Goal: Check status: Check status

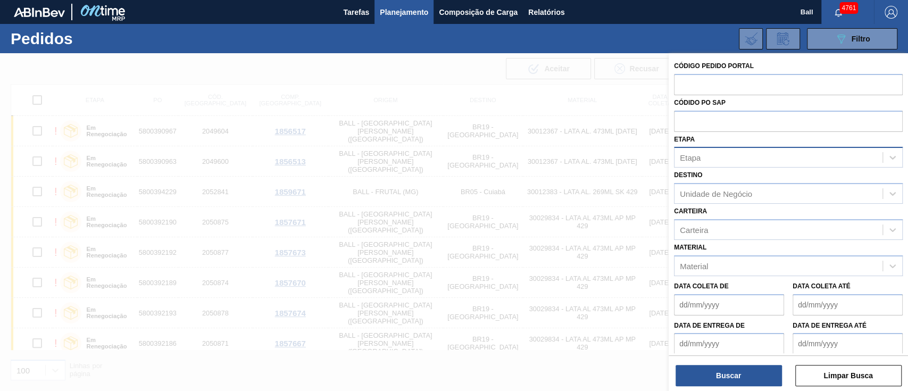
scroll to position [63, 0]
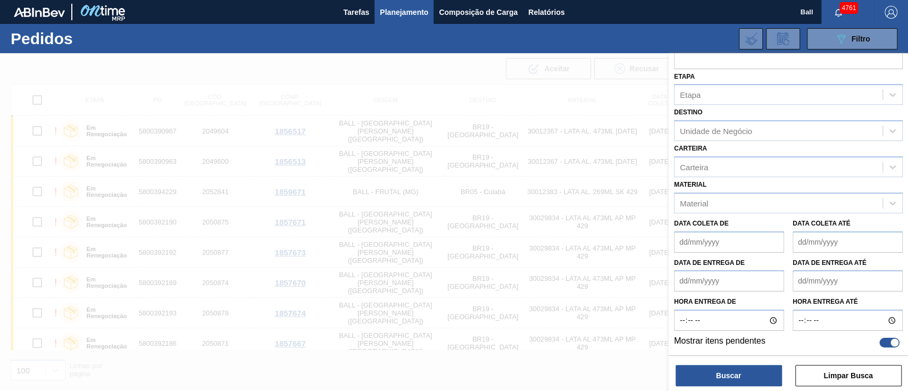
drag, startPoint x: 889, startPoint y: 342, endPoint x: 828, endPoint y: 253, distance: 108.1
click at [890, 342] on div at bounding box center [894, 342] width 9 height 9
checkbox input "false"
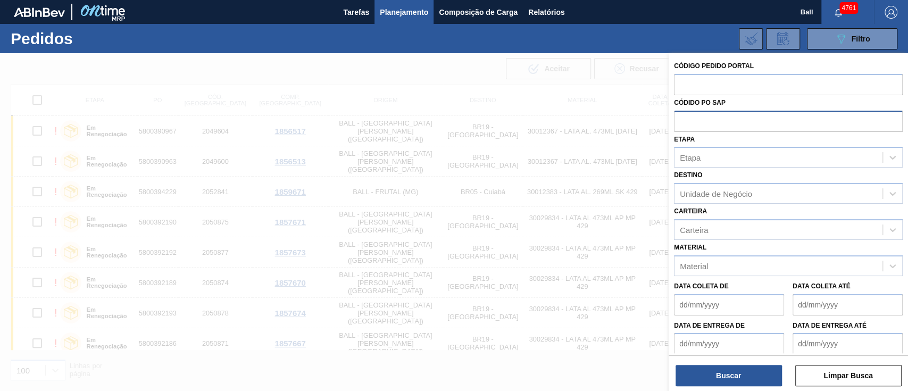
click at [708, 120] on input "text" at bounding box center [788, 121] width 229 height 20
paste input "text"
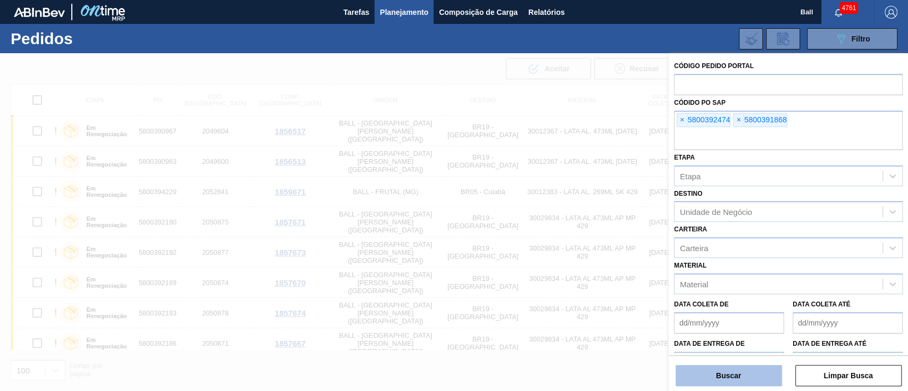
click at [752, 376] on button "Buscar" at bounding box center [728, 375] width 106 height 21
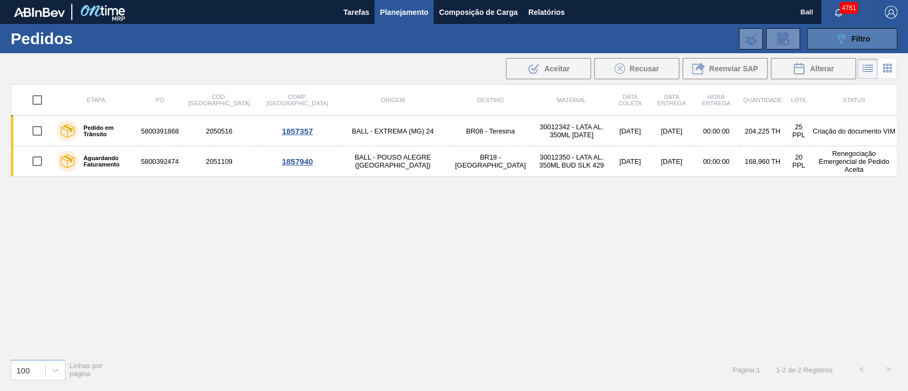
click at [826, 39] on button "089F7B8B-B2A5-4AFE-B5C0-19BA573D28AC Filtro" at bounding box center [852, 38] width 90 height 21
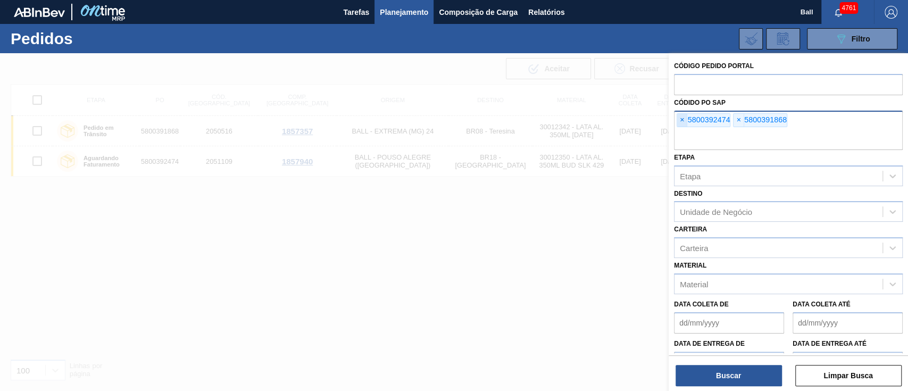
click at [682, 118] on span "×" at bounding box center [682, 120] width 10 height 13
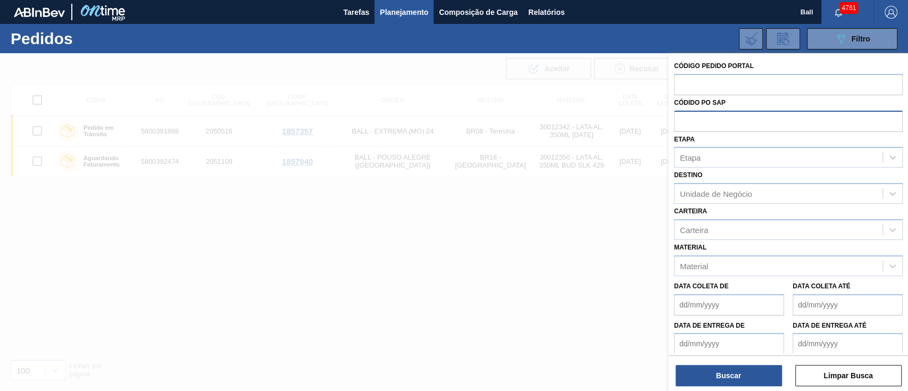
click at [682, 118] on input "text" at bounding box center [788, 121] width 229 height 20
paste input "5800389635"
type input "5800389635"
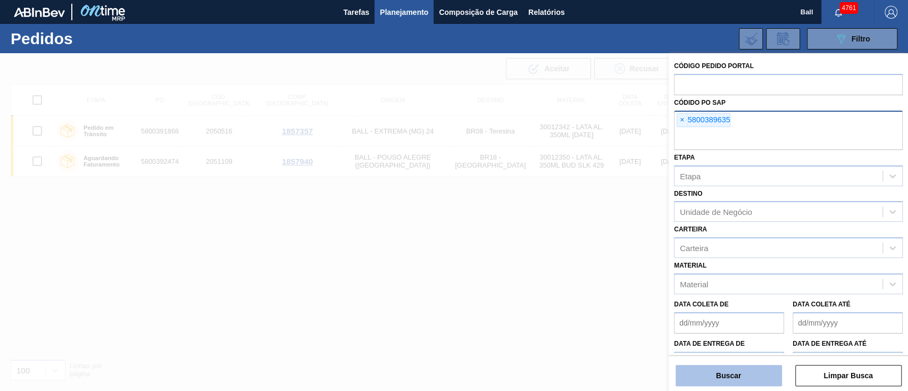
click at [713, 378] on button "Buscar" at bounding box center [728, 375] width 106 height 21
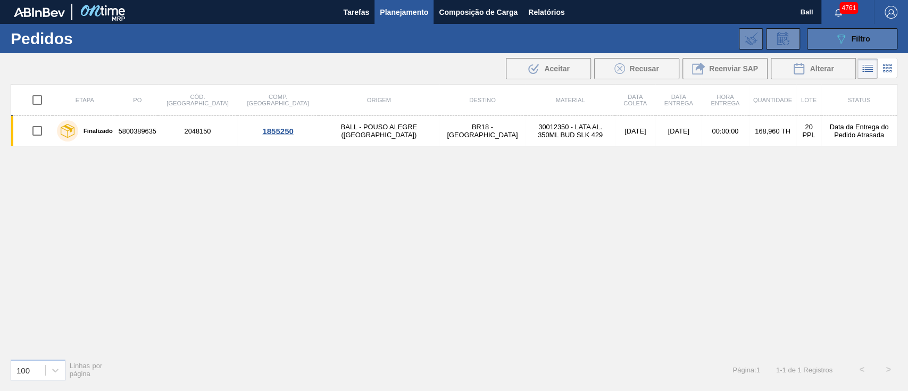
click at [854, 40] on span "Filtro" at bounding box center [860, 39] width 19 height 9
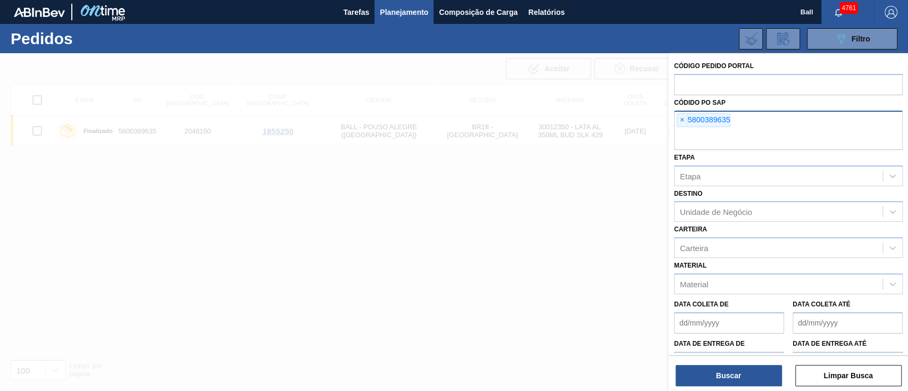
click at [336, 194] on div at bounding box center [454, 248] width 908 height 391
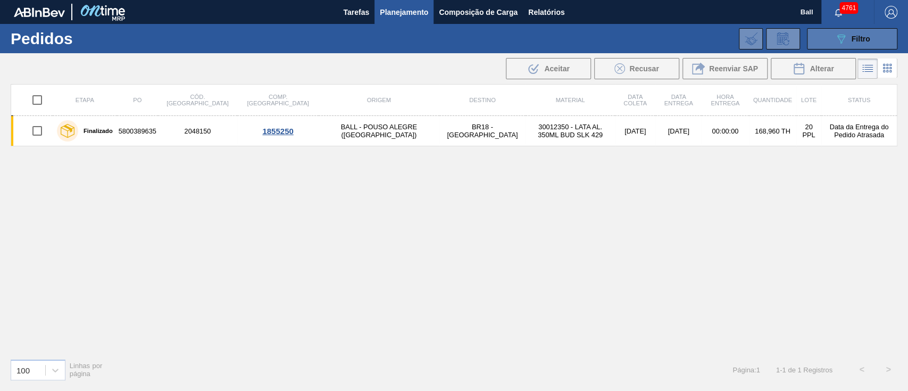
click at [855, 43] on span "Filtro" at bounding box center [860, 39] width 19 height 9
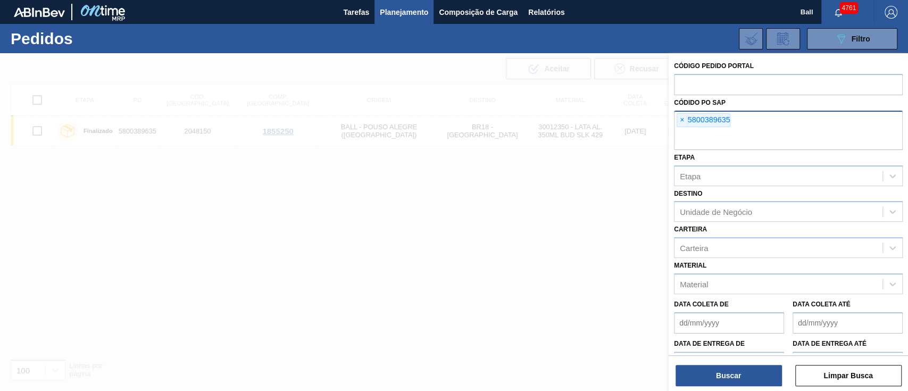
click at [681, 123] on span "×" at bounding box center [682, 120] width 10 height 13
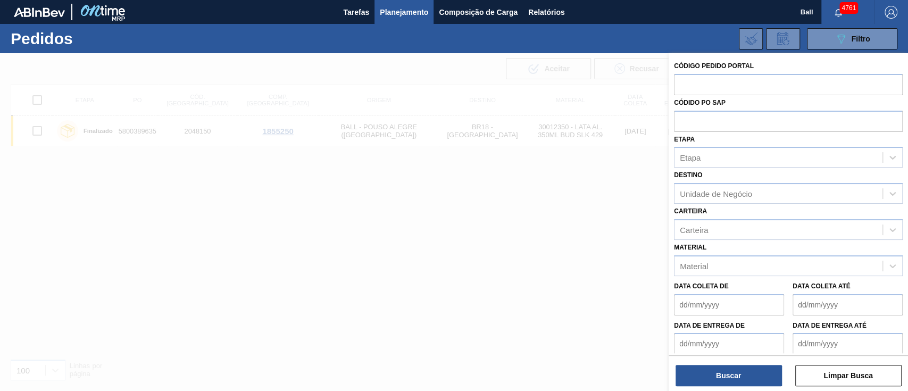
paste input "text"
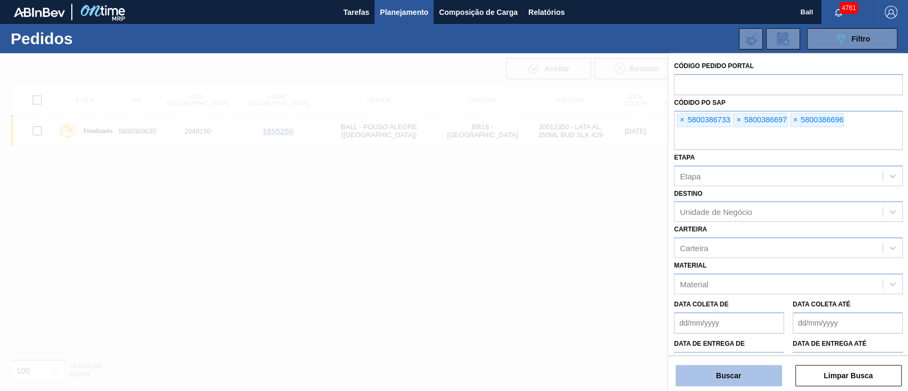
click at [748, 370] on button "Buscar" at bounding box center [728, 375] width 106 height 21
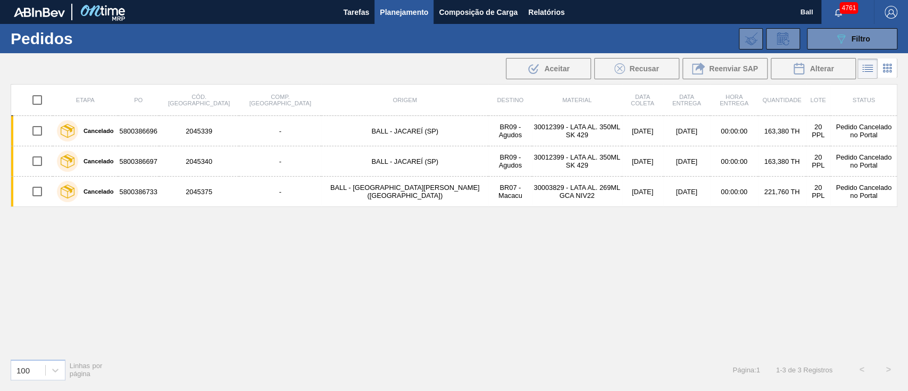
click at [415, 13] on span "Planejamento" at bounding box center [404, 12] width 48 height 13
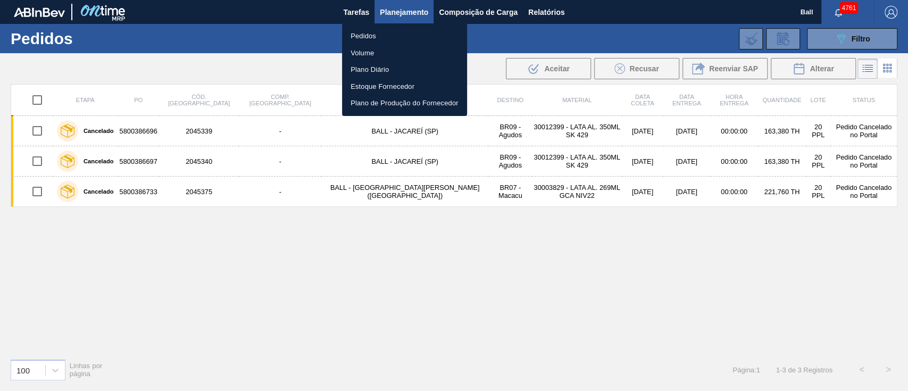
click at [366, 48] on li "Volume" at bounding box center [404, 53] width 125 height 17
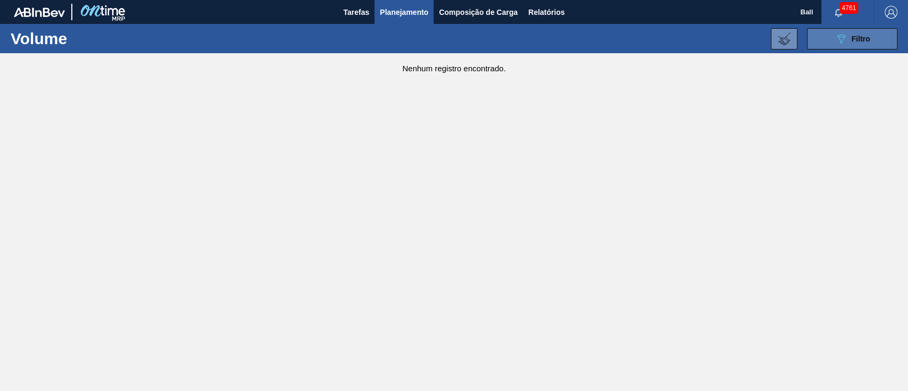
click at [854, 38] on span "Filtro" at bounding box center [860, 39] width 19 height 9
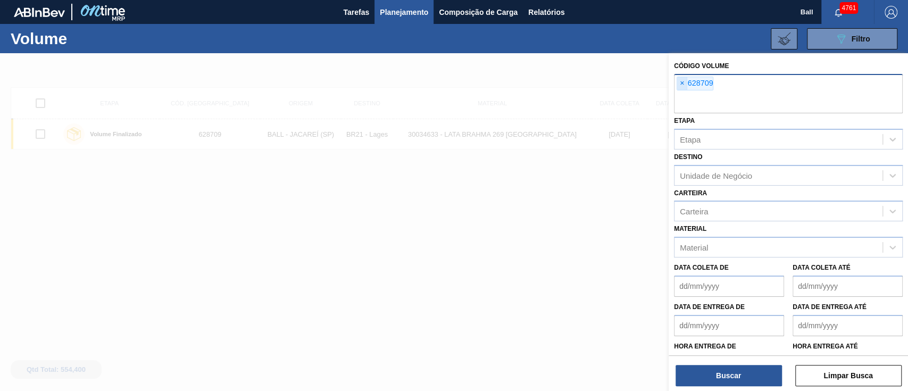
click at [682, 83] on span "×" at bounding box center [682, 83] width 10 height 13
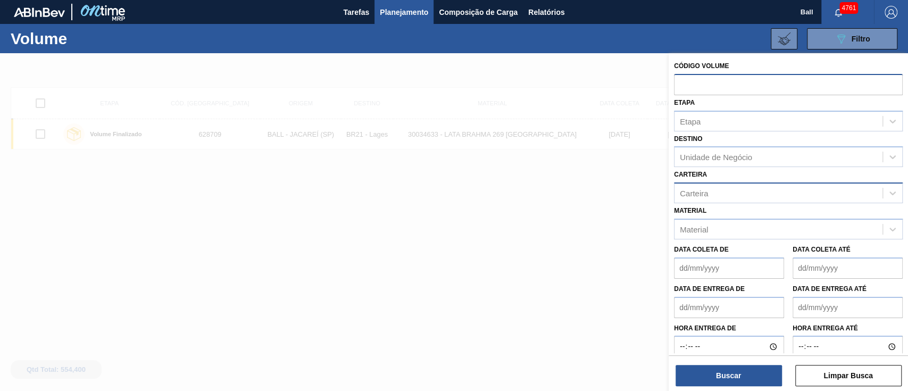
paste input "628905"
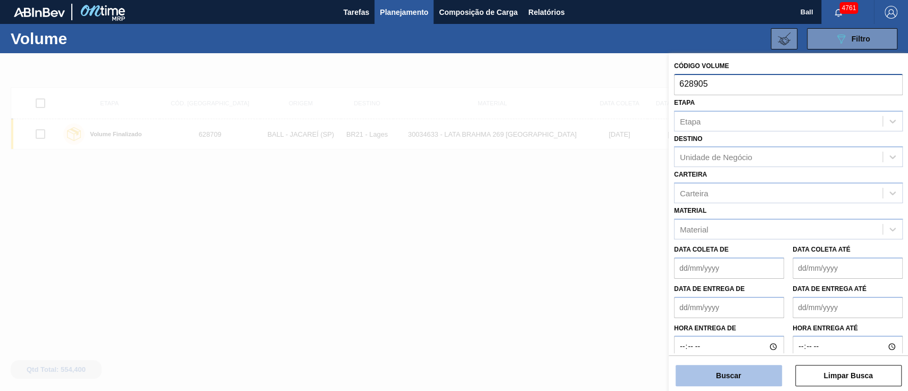
type input "628905"
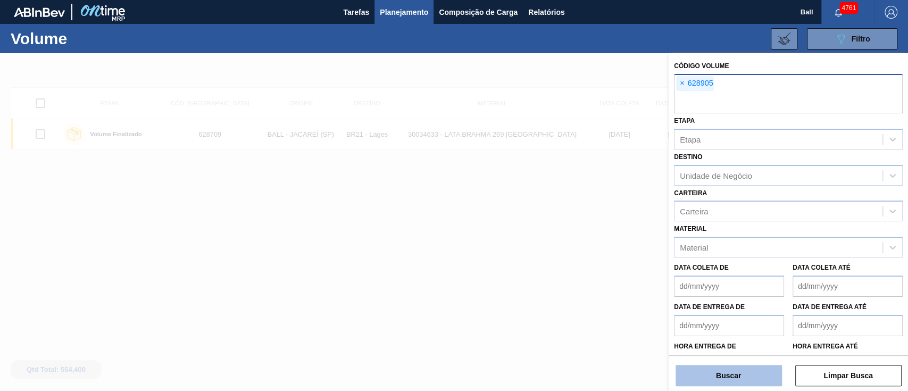
click at [715, 380] on button "Buscar" at bounding box center [728, 375] width 106 height 21
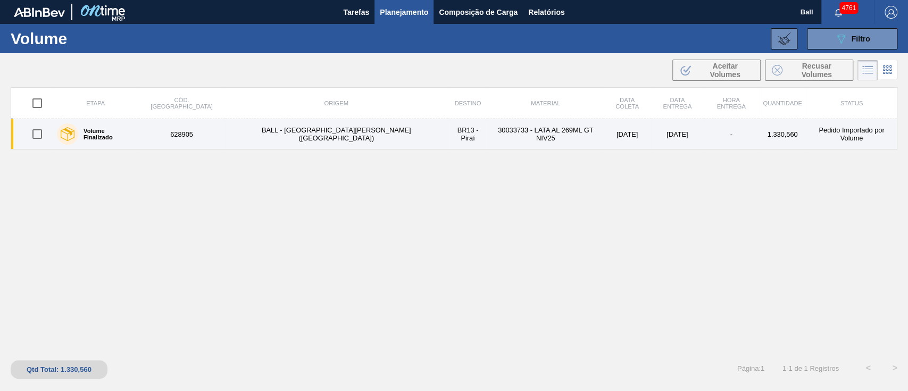
click at [488, 134] on td "30033733 - LATA AL 269ML GT NIV25" at bounding box center [545, 134] width 115 height 30
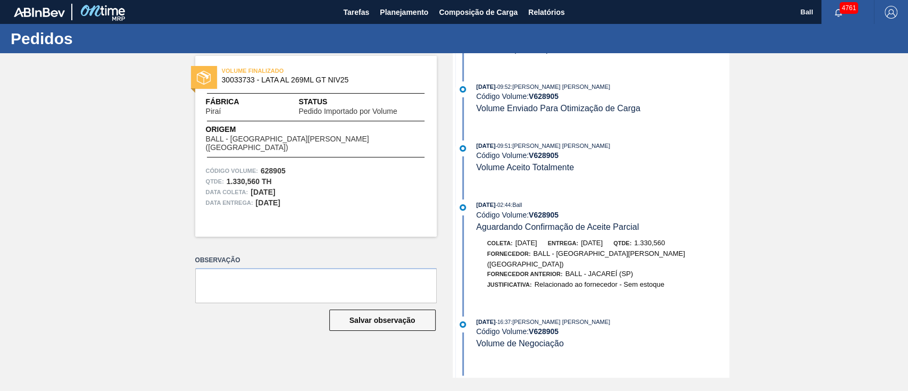
scroll to position [320, 0]
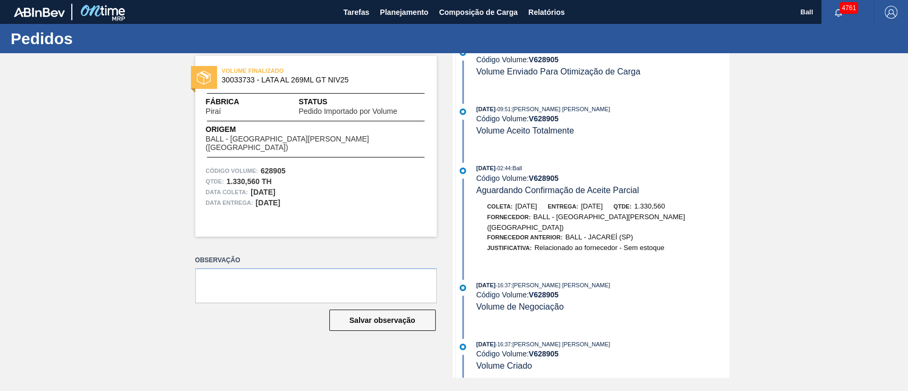
click at [527, 223] on div "Fornecedor: BALL - [GEOGRAPHIC_DATA][PERSON_NAME] ([GEOGRAPHIC_DATA])" at bounding box center [601, 222] width 229 height 20
drag, startPoint x: 549, startPoint y: 15, endPoint x: 307, endPoint y: 12, distance: 242.0
click at [549, 15] on span "Relatórios" at bounding box center [546, 12] width 36 height 13
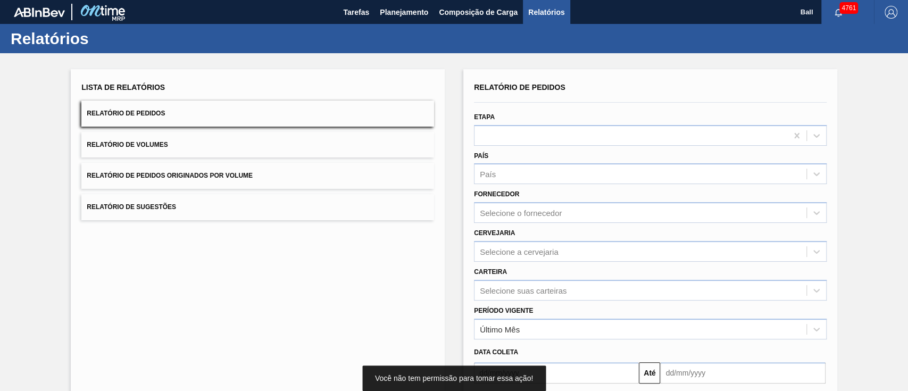
click at [197, 173] on span "Relatório de Pedidos Originados por Volume" at bounding box center [170, 175] width 166 height 7
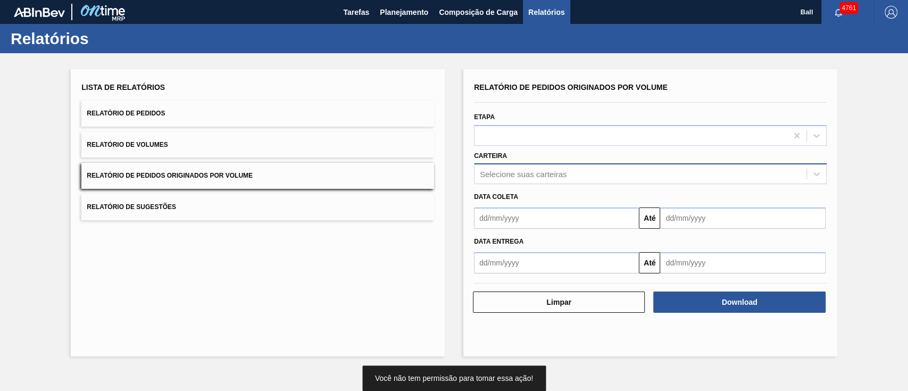
click at [567, 166] on div "Selecione suas carteiras" at bounding box center [640, 173] width 332 height 15
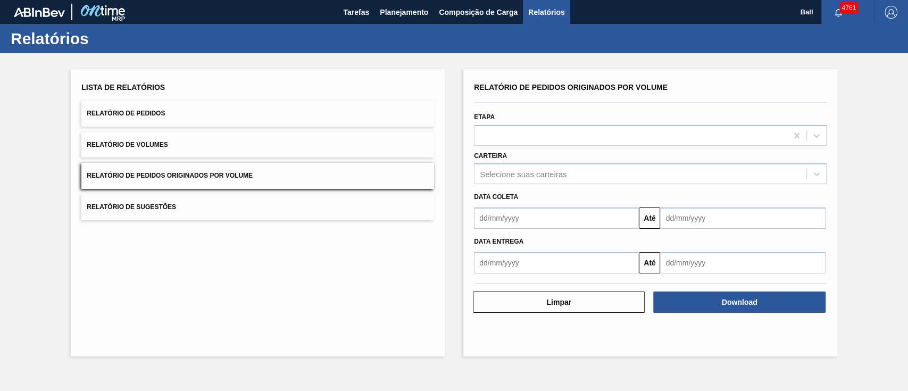
click at [410, 241] on div "Lista de Relatórios Relatório de Pedidos Relatório de Volumes Relatório de Pedi…" at bounding box center [258, 212] width 374 height 287
click at [534, 219] on input "text" at bounding box center [556, 217] width 165 height 21
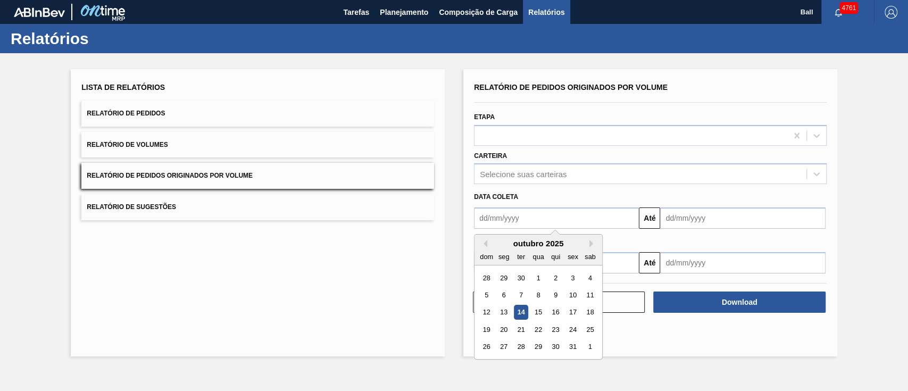
click at [317, 282] on div "Lista de Relatórios Relatório de Pedidos Relatório de Volumes Relatório de Pedi…" at bounding box center [258, 212] width 374 height 287
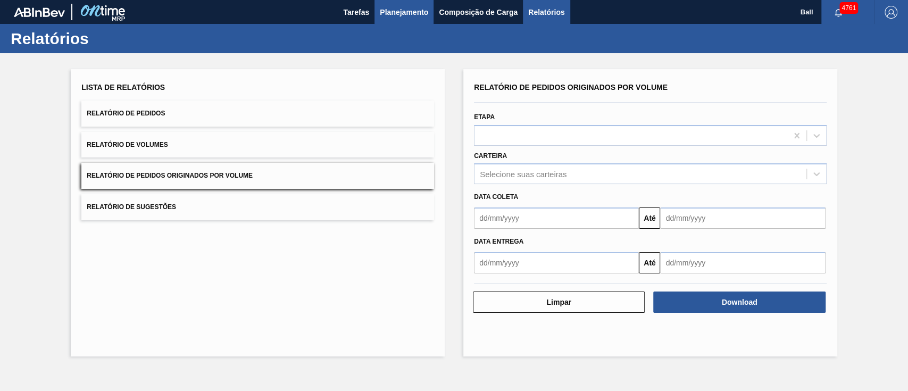
click at [388, 11] on span "Planejamento" at bounding box center [404, 12] width 48 height 13
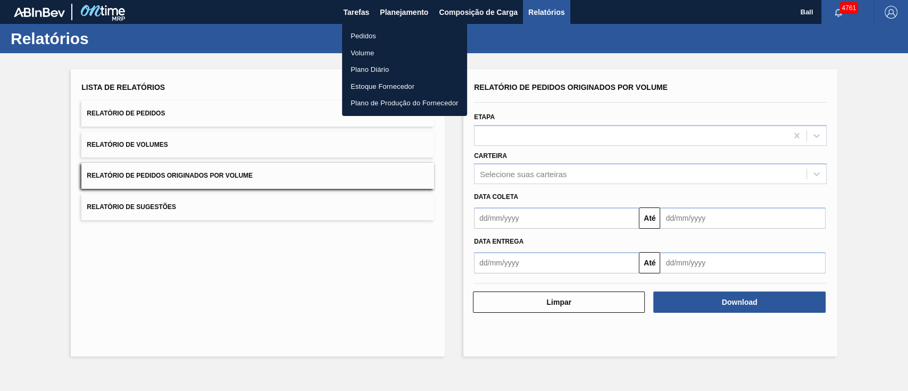
drag, startPoint x: 371, startPoint y: 33, endPoint x: 441, endPoint y: 0, distance: 77.5
click at [372, 32] on li "Pedidos" at bounding box center [404, 36] width 125 height 17
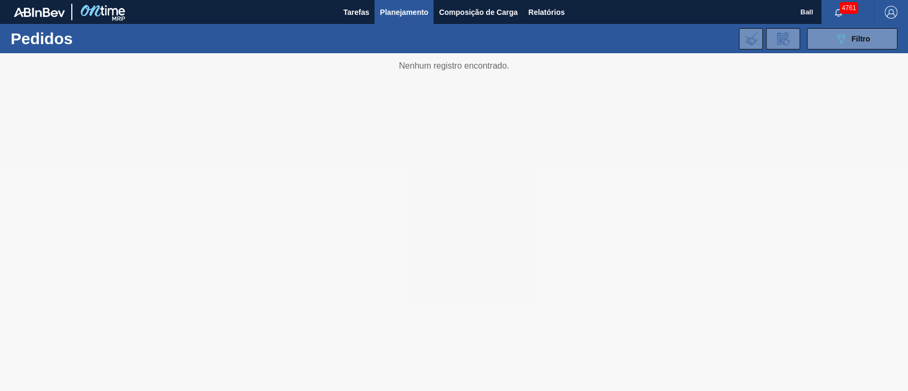
click at [410, 14] on span "Planejamento" at bounding box center [404, 12] width 48 height 13
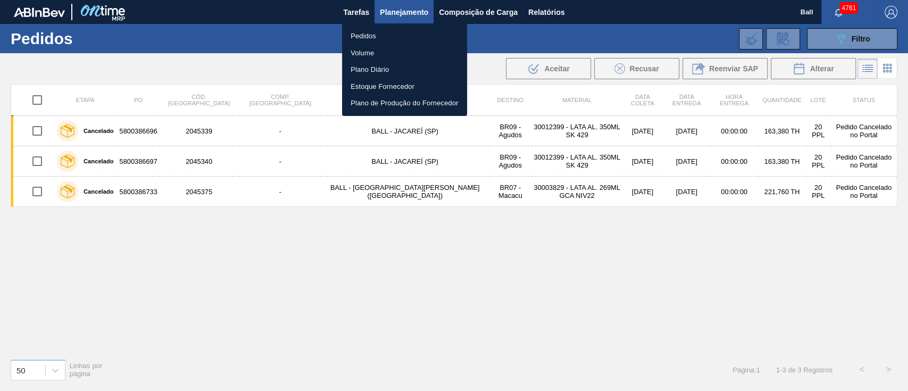
click at [860, 50] on div at bounding box center [454, 195] width 908 height 391
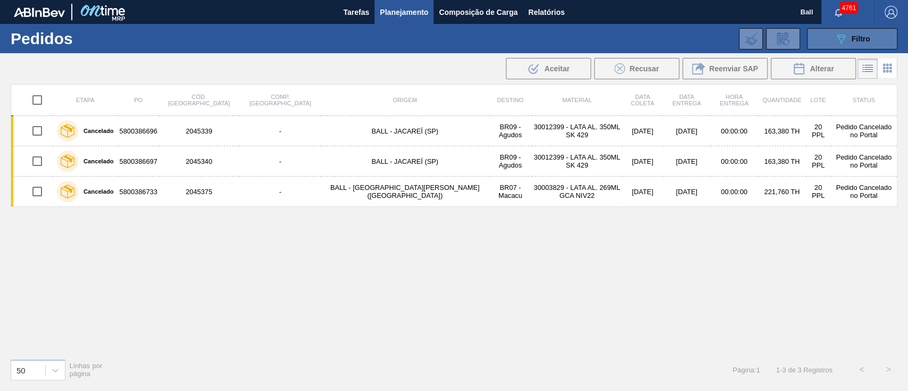
click at [848, 39] on div "089F7B8B-B2A5-4AFE-B5C0-19BA573D28AC Filtro" at bounding box center [852, 38] width 36 height 13
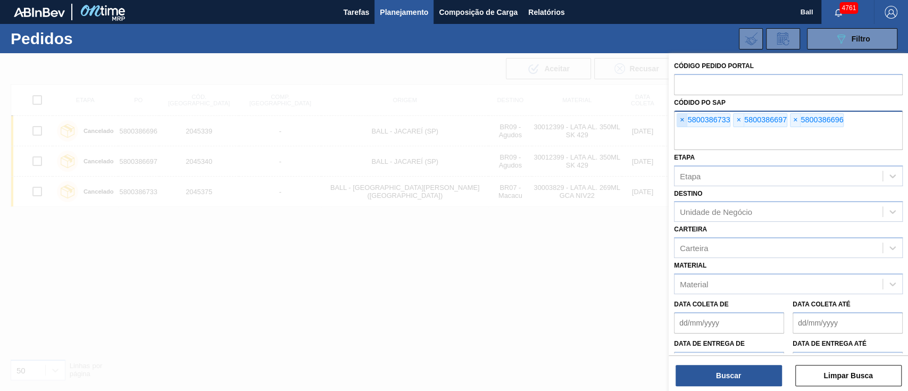
click at [685, 121] on span "×" at bounding box center [682, 120] width 10 height 13
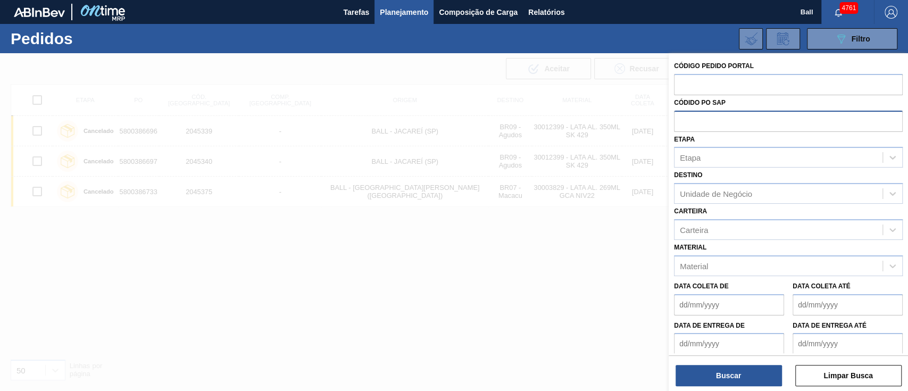
click at [685, 121] on input "text" at bounding box center [788, 121] width 229 height 20
paste input "5800393761"
type input "5800393761"
click at [730, 373] on button "Buscar" at bounding box center [728, 375] width 106 height 21
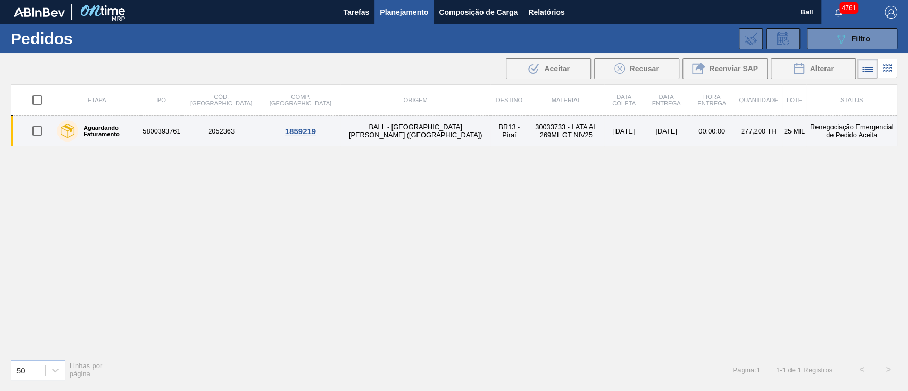
click at [527, 134] on td "30033733 - LATA AL 269ML GT NIV25" at bounding box center [565, 131] width 76 height 30
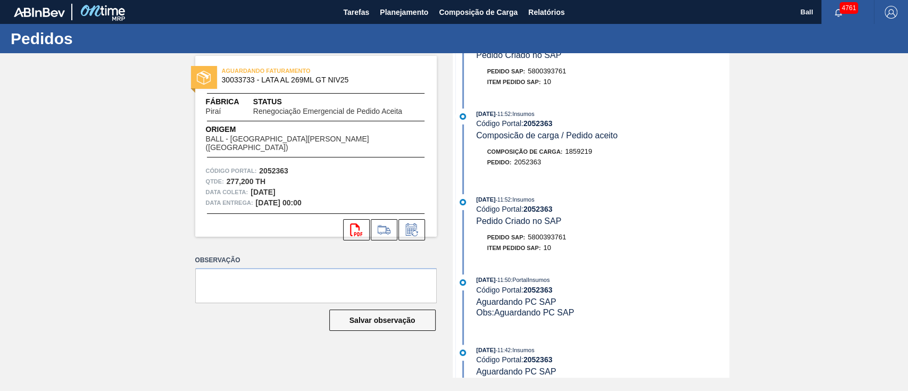
scroll to position [256, 0]
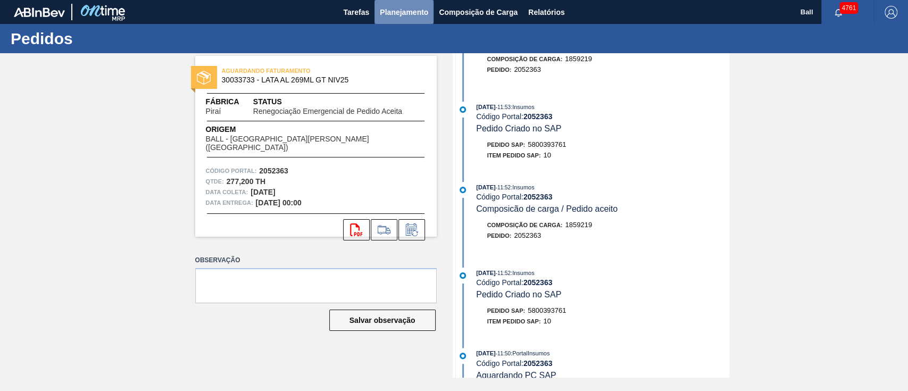
click at [405, 19] on button "Planejamento" at bounding box center [403, 12] width 59 height 24
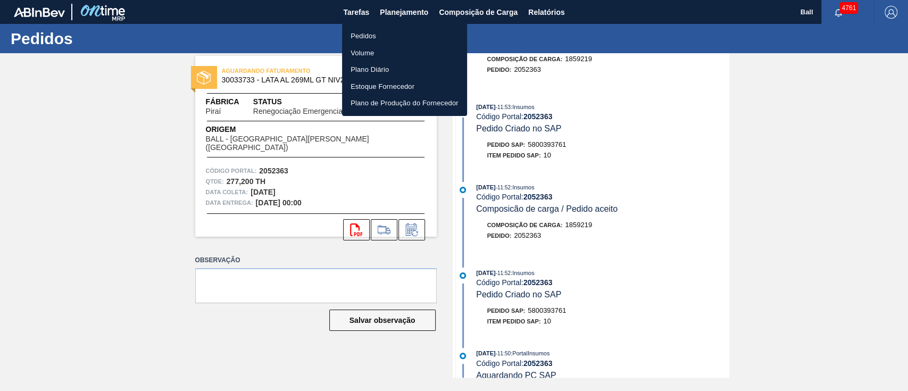
click at [370, 52] on li "Volume" at bounding box center [404, 53] width 125 height 17
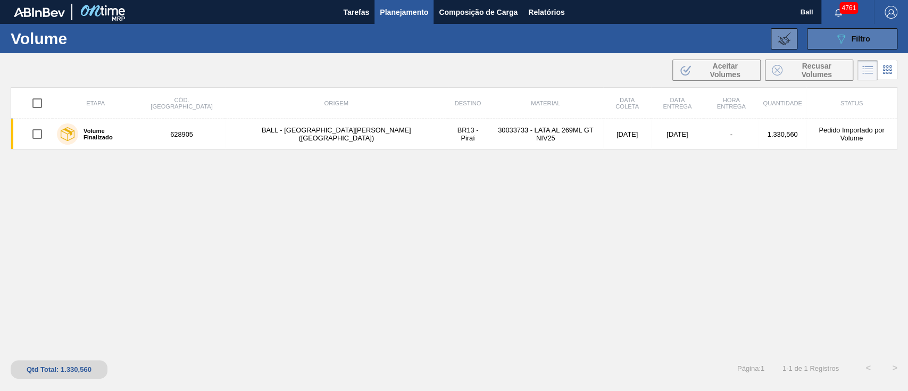
click at [840, 37] on icon "089F7B8B-B2A5-4AFE-B5C0-19BA573D28AC" at bounding box center [840, 38] width 13 height 13
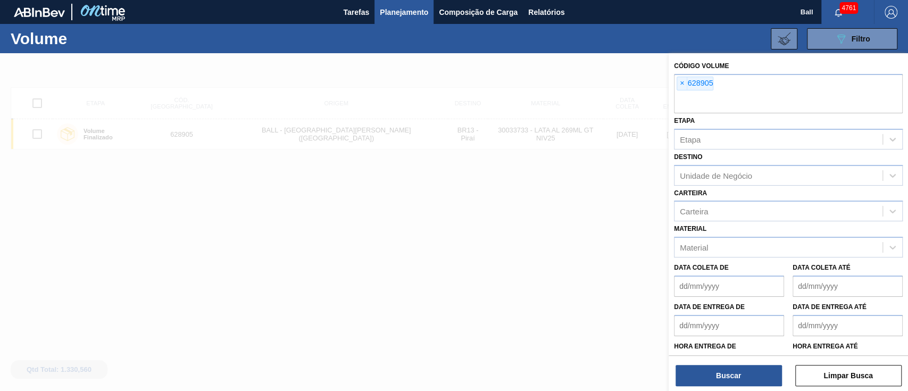
click at [617, 219] on div at bounding box center [454, 248] width 908 height 391
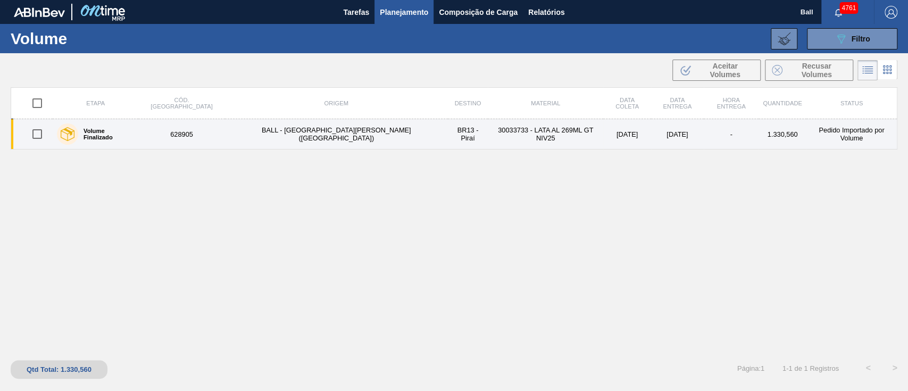
click at [651, 143] on td "[DATE]" at bounding box center [677, 134] width 53 height 30
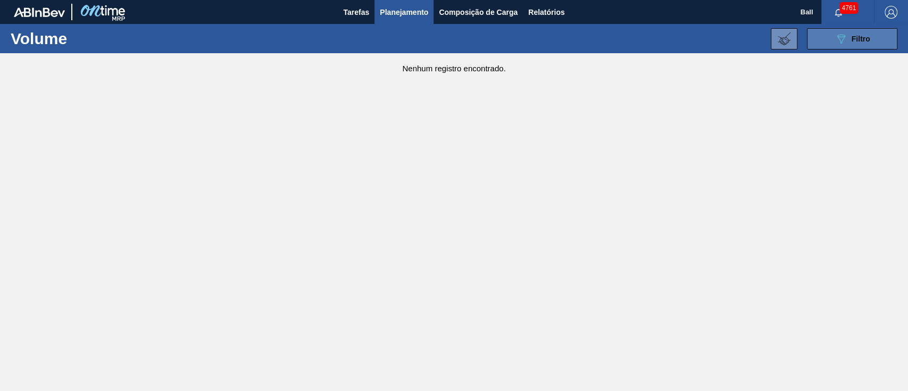
click at [812, 37] on button "089F7B8B-B2A5-4AFE-B5C0-19BA573D28AC Filtro" at bounding box center [852, 38] width 90 height 21
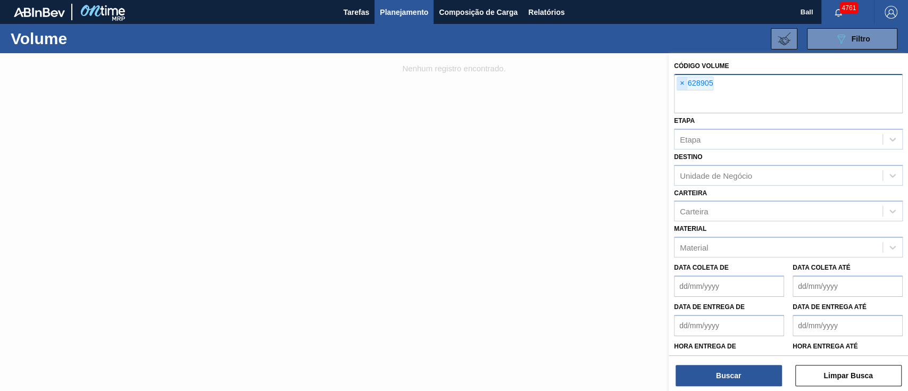
click at [682, 82] on span "×" at bounding box center [682, 83] width 10 height 13
paste input "628904"
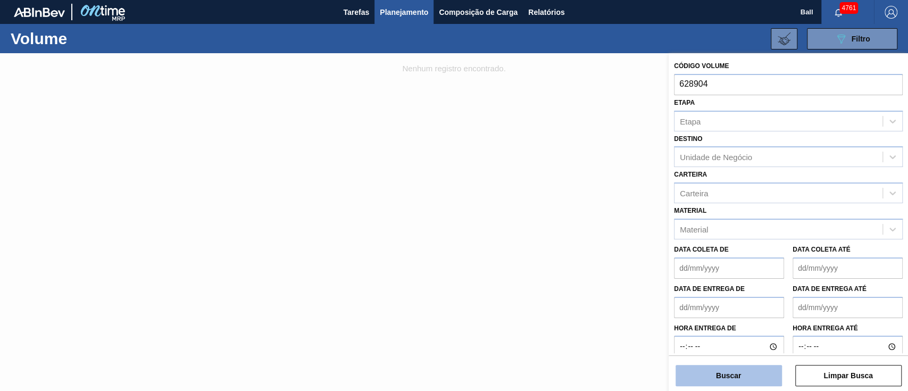
type input "628904"
click at [724, 374] on button "Buscar" at bounding box center [728, 375] width 106 height 21
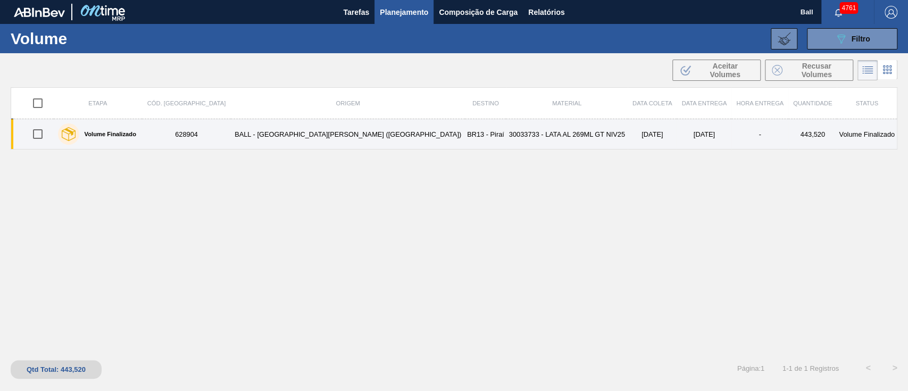
click at [627, 138] on td "[DATE]" at bounding box center [651, 134] width 49 height 30
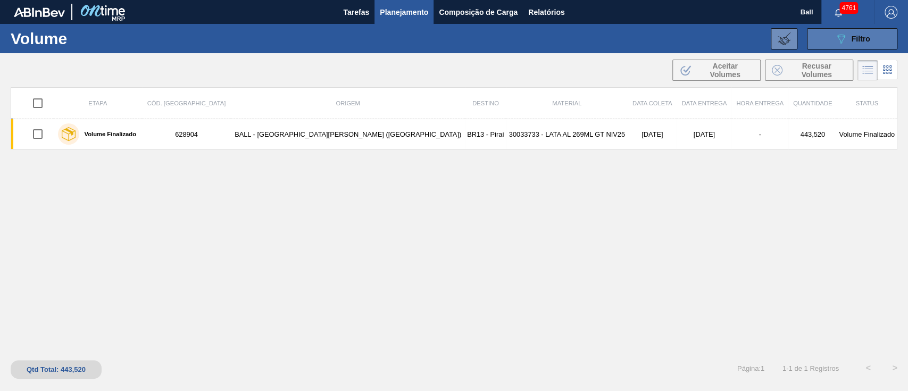
click at [830, 45] on button "089F7B8B-B2A5-4AFE-B5C0-19BA573D28AC Filtro" at bounding box center [852, 38] width 90 height 21
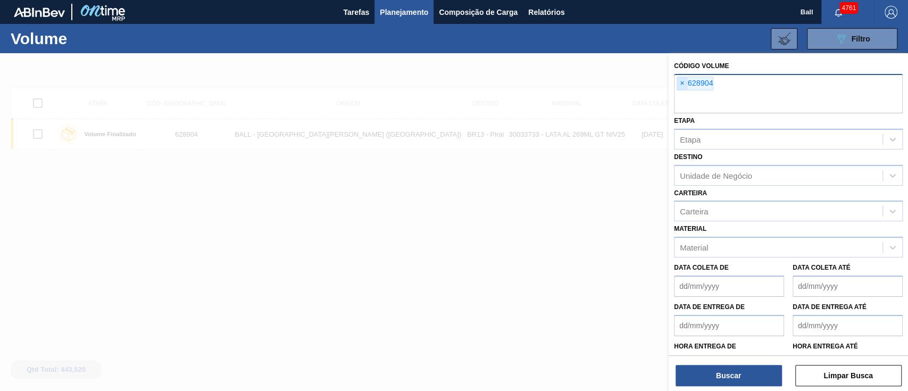
click at [683, 81] on span "×" at bounding box center [682, 83] width 10 height 13
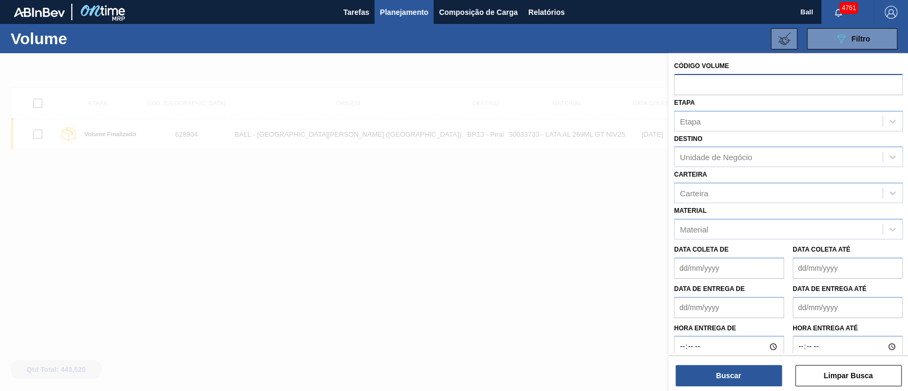
paste input "628905"
type input "628905"
click at [720, 375] on button "Buscar" at bounding box center [728, 375] width 106 height 21
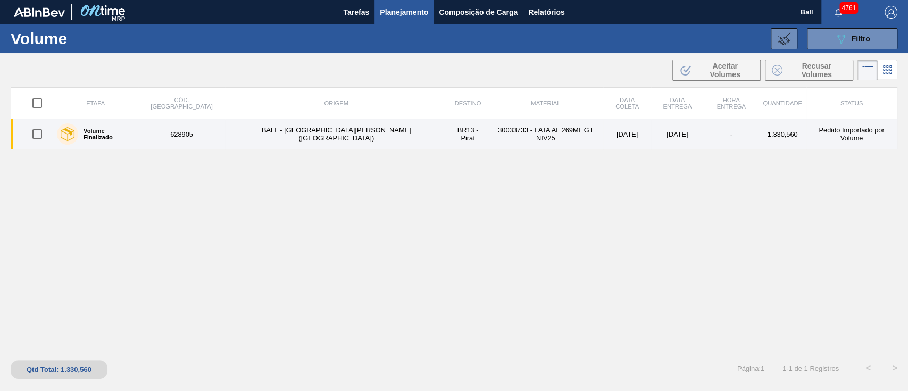
click at [488, 140] on td "30033733 - LATA AL 269ML GT NIV25" at bounding box center [545, 134] width 115 height 30
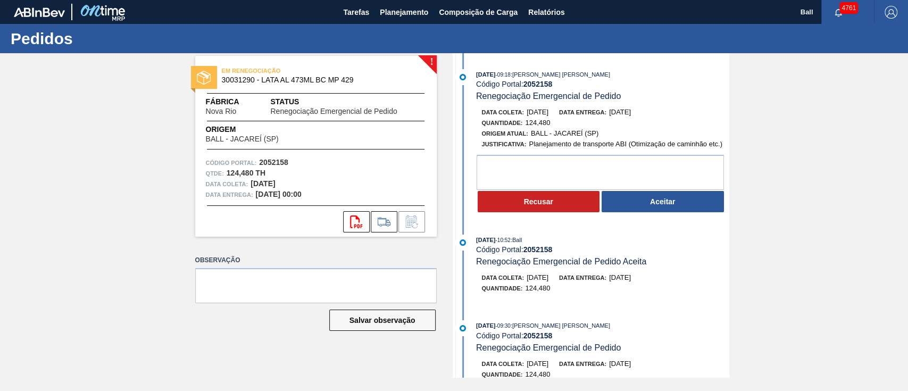
click at [408, 13] on span "Planejamento" at bounding box center [404, 12] width 48 height 13
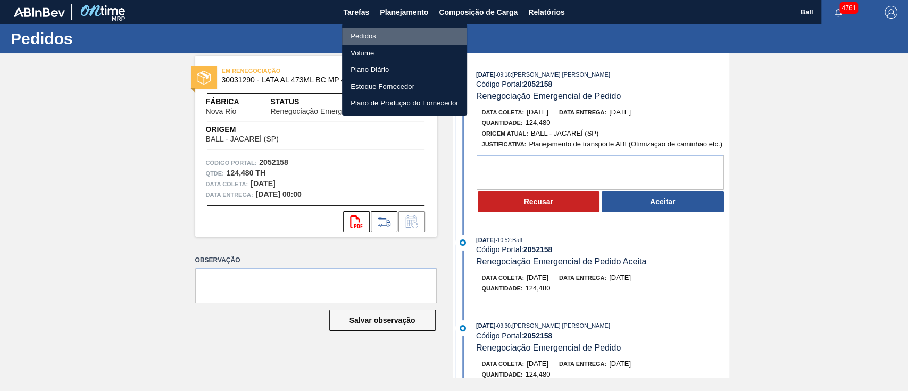
click at [382, 31] on li "Pedidos" at bounding box center [404, 36] width 125 height 17
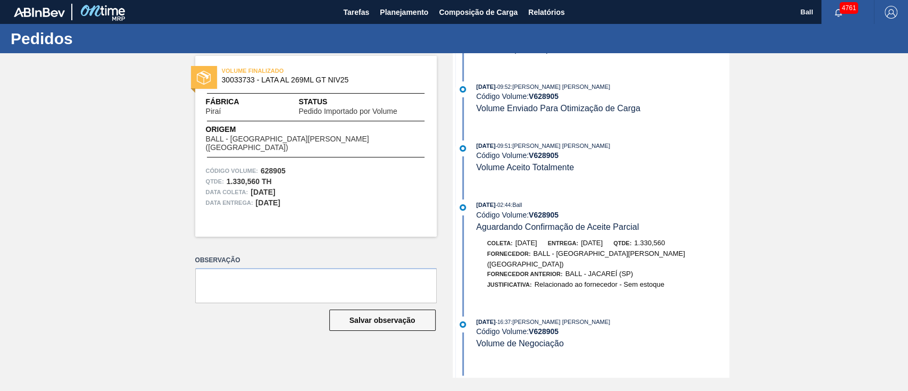
scroll to position [320, 0]
